Goal: Task Accomplishment & Management: Use online tool/utility

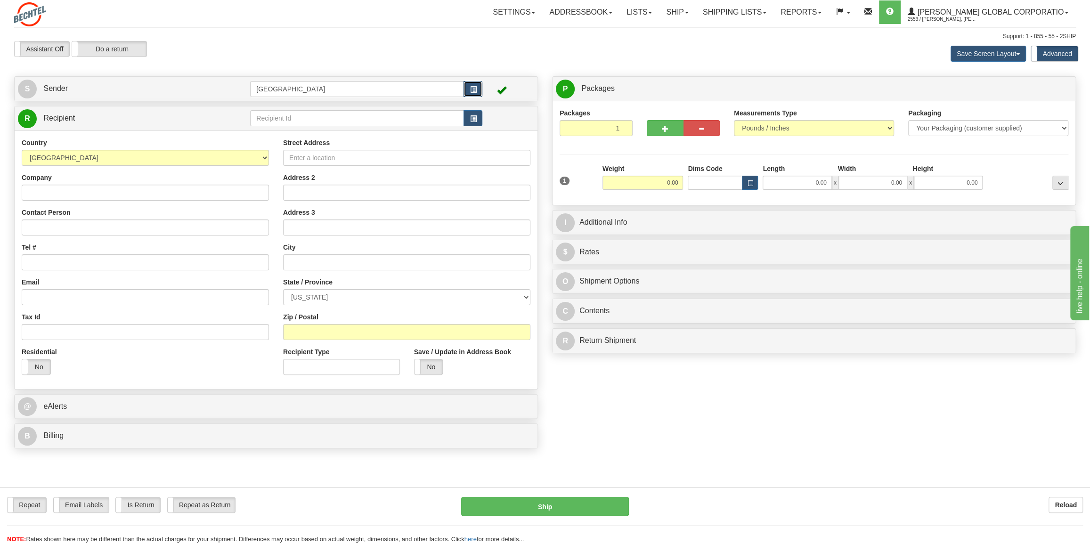
click at [470, 82] on button "button" at bounding box center [473, 89] width 19 height 16
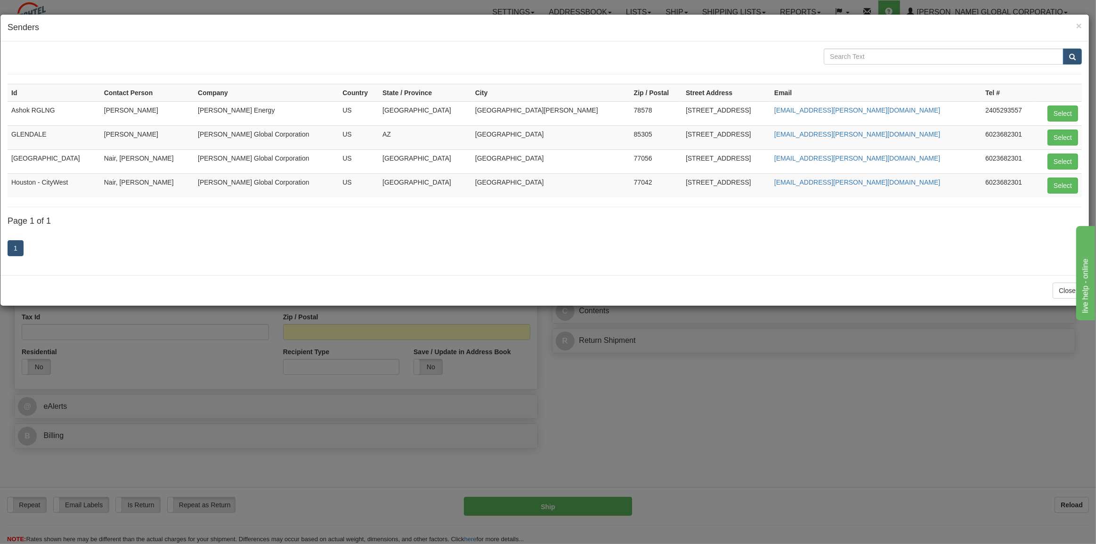
click at [59, 181] on td "Houston - CityWest" at bounding box center [54, 185] width 93 height 24
click at [1065, 181] on button "Select" at bounding box center [1063, 186] width 31 height 16
type input "Houston - CityWest"
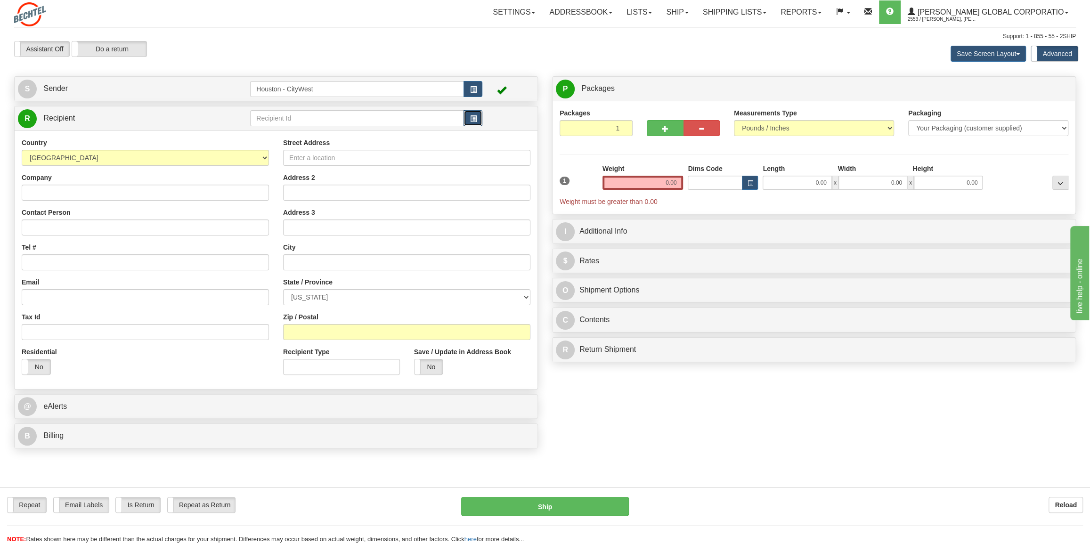
click at [479, 120] on button "button" at bounding box center [473, 118] width 19 height 16
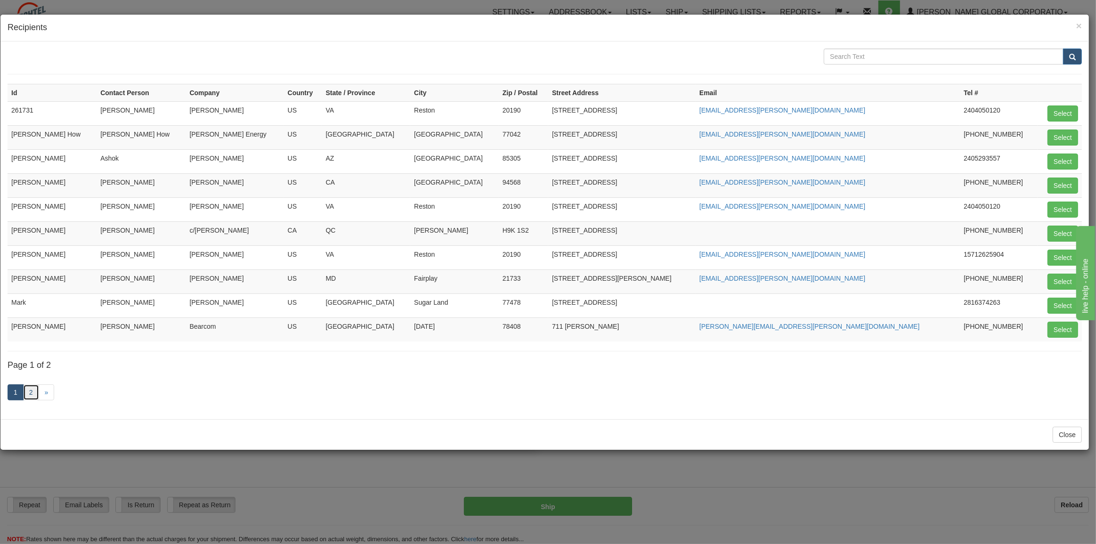
click at [30, 394] on link "2" at bounding box center [31, 392] width 16 height 16
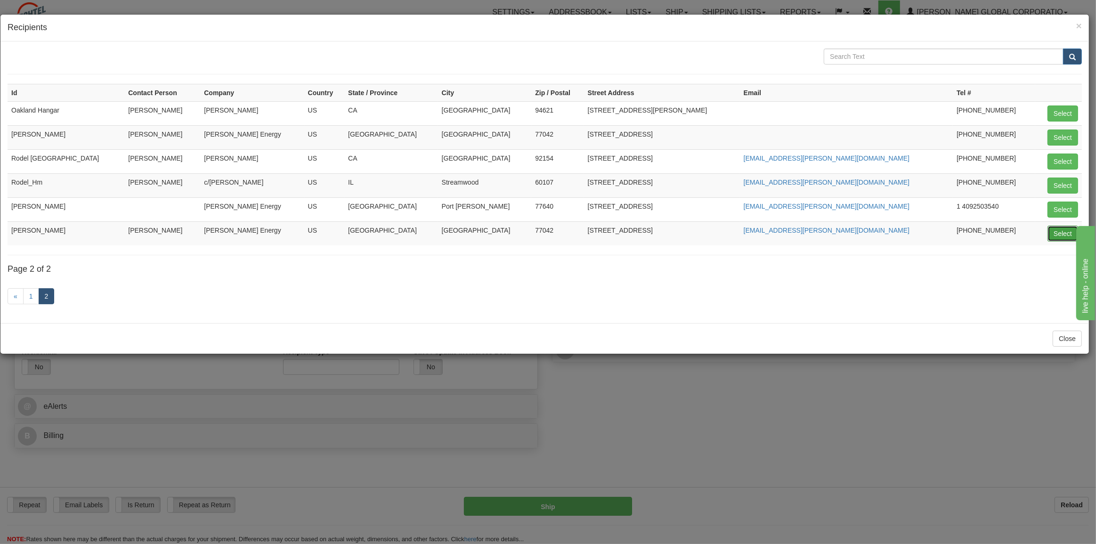
click at [1054, 233] on button "Select" at bounding box center [1063, 234] width 31 height 16
type input "[PERSON_NAME]"
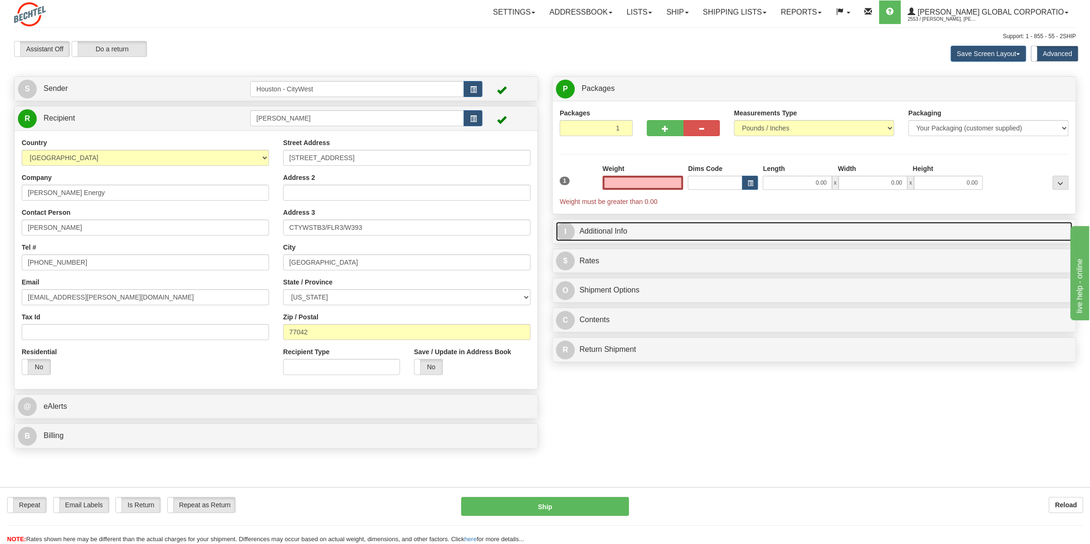
type input "0.00"
click at [566, 226] on span "I" at bounding box center [565, 231] width 19 height 19
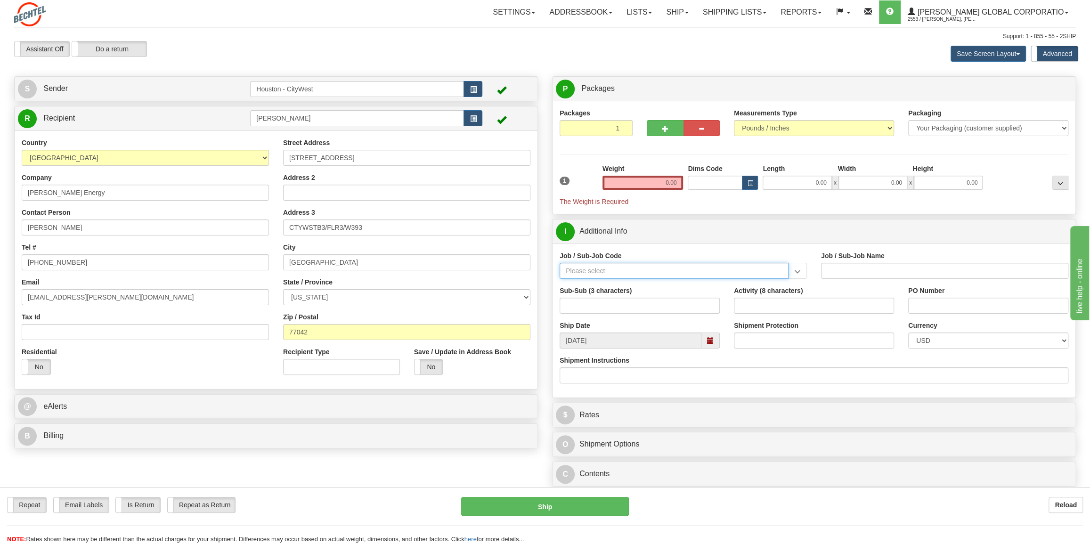
click at [607, 271] on input "Job / Sub-Job Code" at bounding box center [674, 271] width 229 height 16
type input "26251-510"
click at [604, 286] on div "26251-510" at bounding box center [673, 285] width 220 height 10
type input "RIO GRANDE LNG TRAINS 1 & 2 - FNM LABOR AND [GEOGRAPHIC_DATA]"
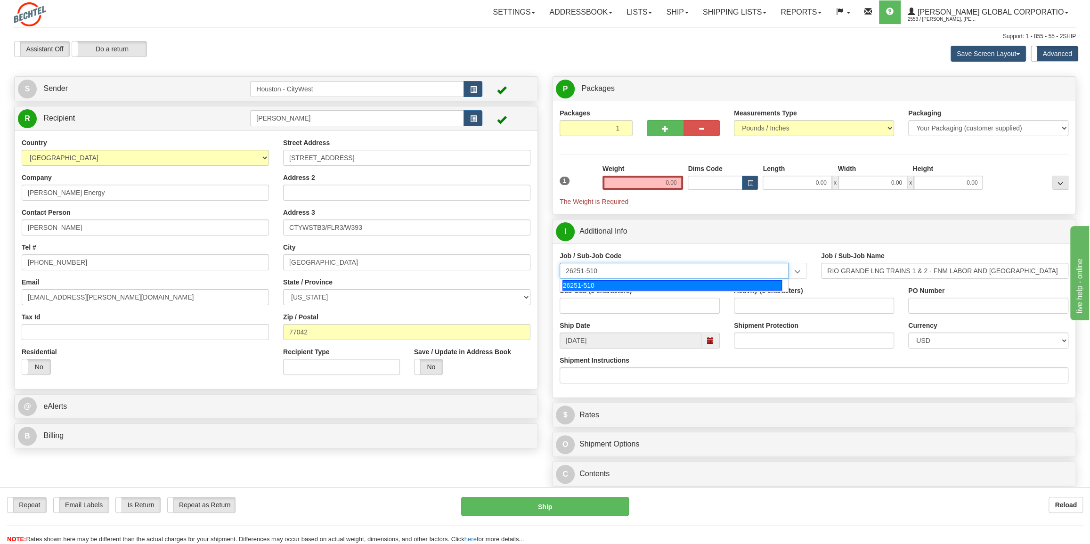
type input "26251-510"
click at [639, 182] on input "0.00" at bounding box center [643, 183] width 81 height 14
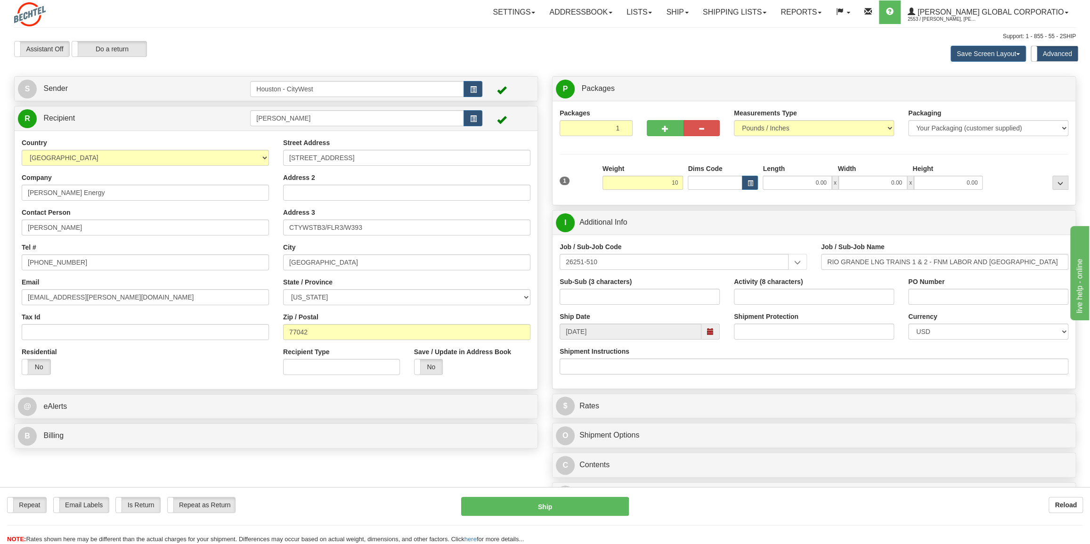
type input "10.00"
click at [675, 154] on hr at bounding box center [814, 154] width 509 height 0
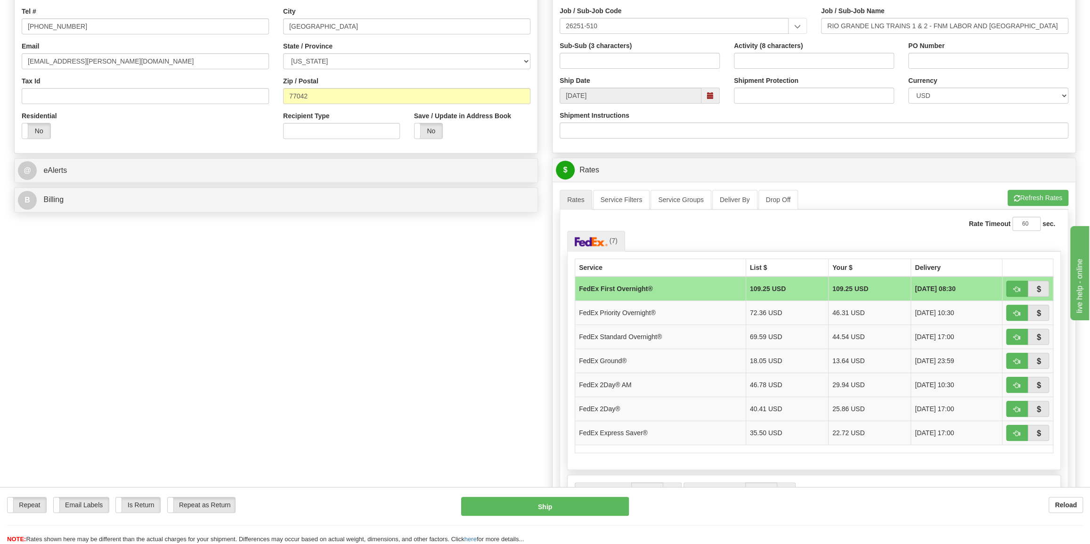
scroll to position [257, 0]
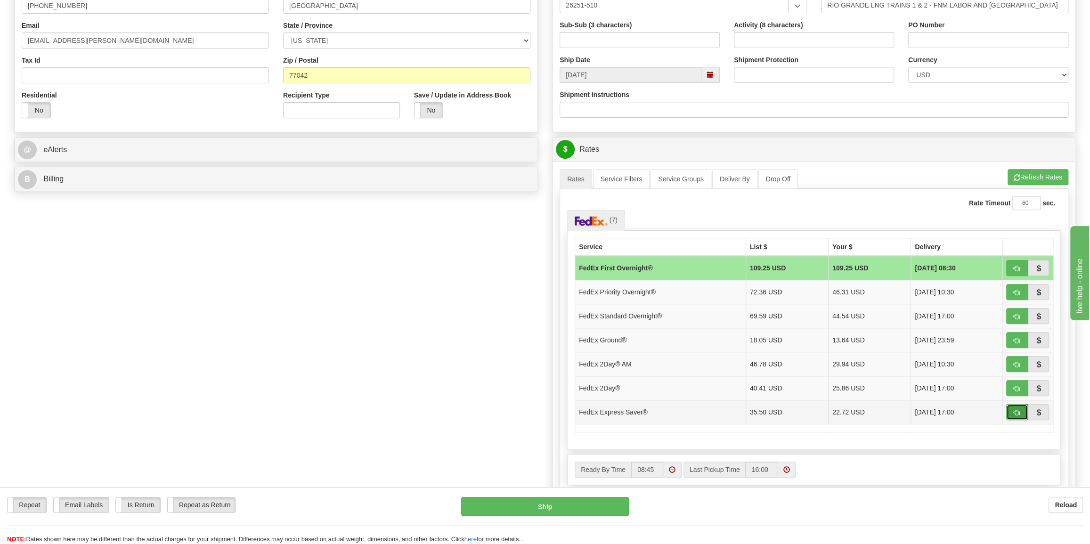
click at [1019, 412] on span "button" at bounding box center [1017, 413] width 7 height 6
type input "20"
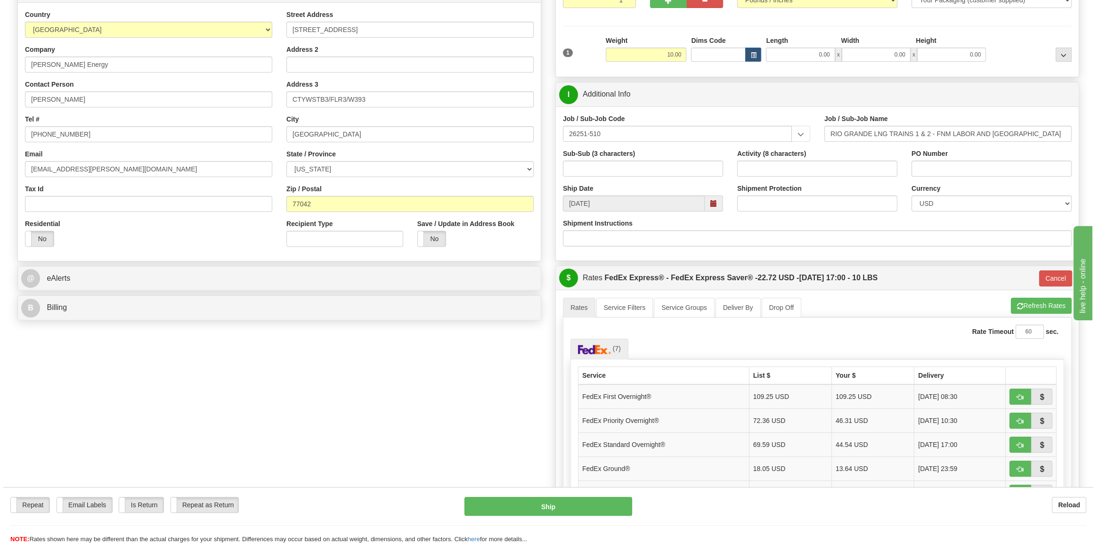
scroll to position [42, 0]
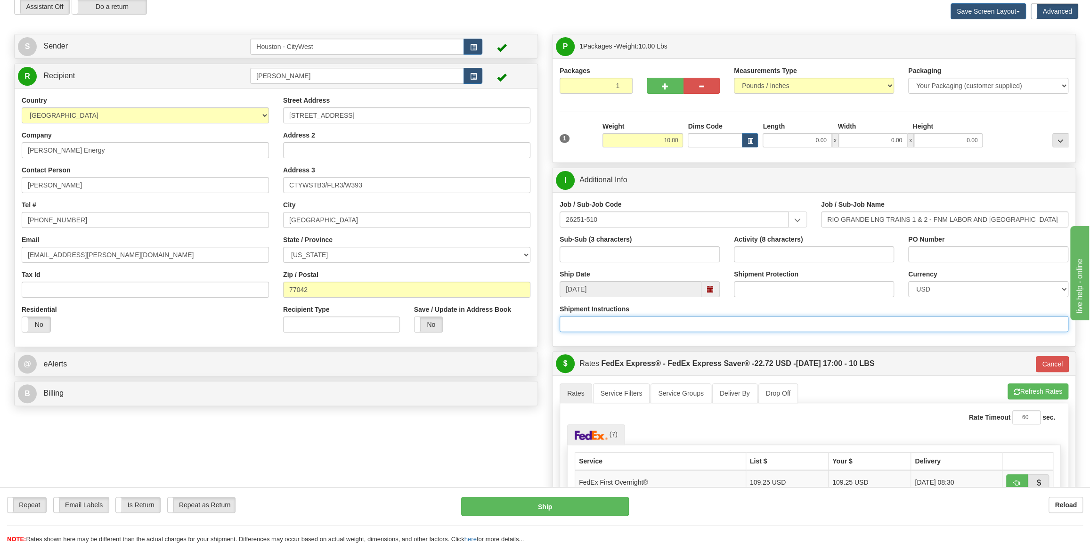
click at [598, 322] on input "Shipment Instructions" at bounding box center [814, 324] width 509 height 16
click at [597, 318] on input "Shipment Instructions" at bounding box center [814, 324] width 509 height 16
click at [593, 322] on input "Shipment Instructions" at bounding box center [814, 324] width 509 height 16
type input "198765&"
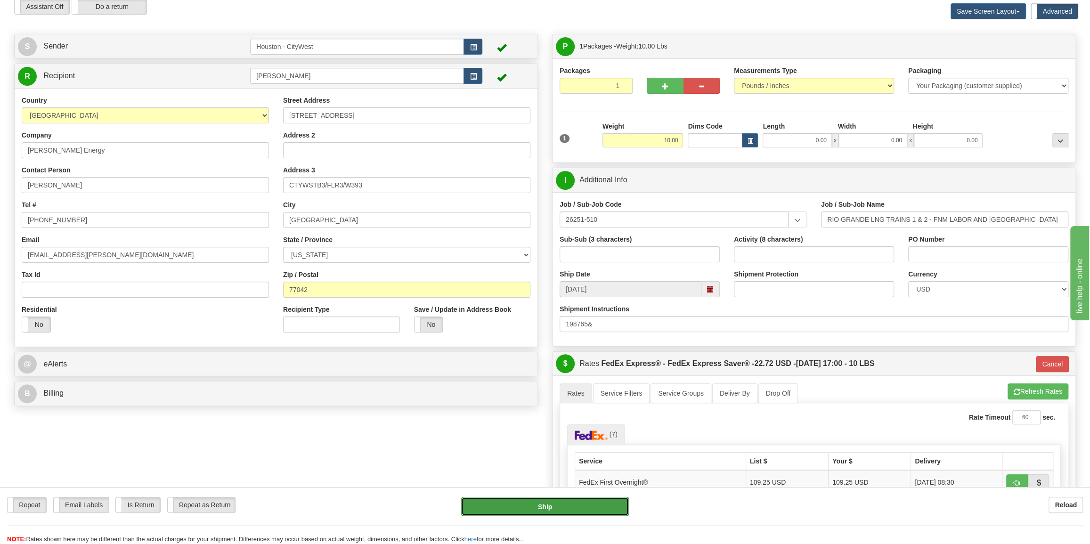
click at [546, 505] on button "Ship" at bounding box center [545, 506] width 168 height 19
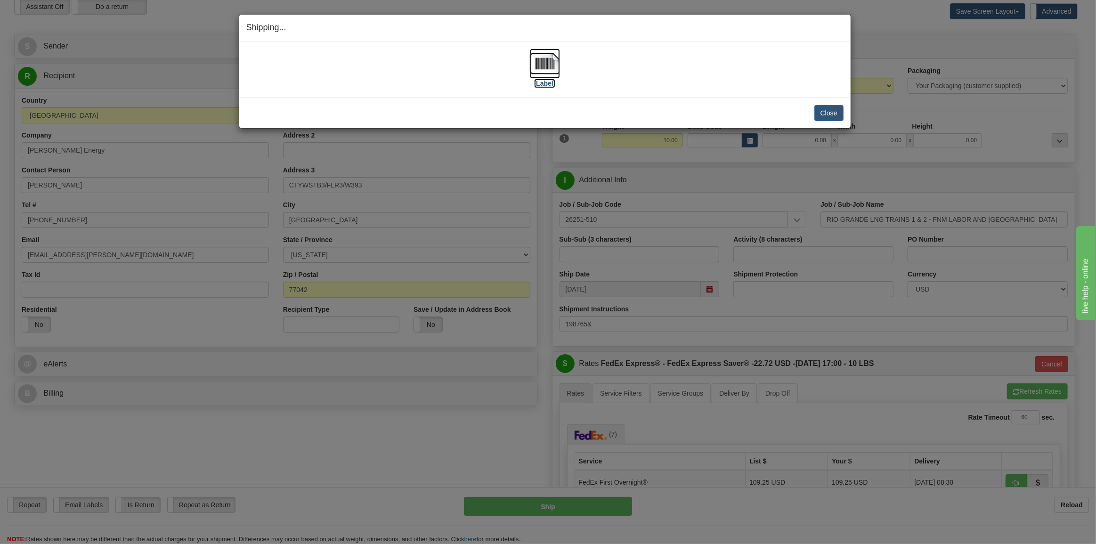
click at [544, 70] on img at bounding box center [545, 64] width 30 height 30
click at [830, 107] on button "Close" at bounding box center [829, 113] width 29 height 16
